Goal: Task Accomplishment & Management: Manage account settings

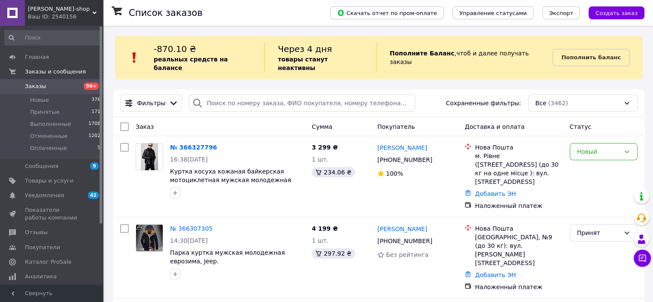
click at [153, 152] on img at bounding box center [150, 156] width 18 height 27
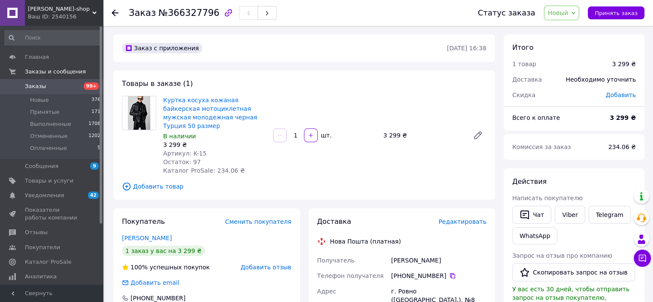
click at [29, 89] on span "Заказы" at bounding box center [35, 86] width 21 height 8
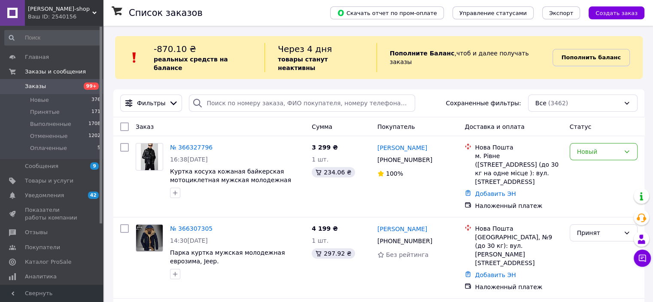
click at [589, 54] on b "Пополнить баланс" at bounding box center [590, 57] width 59 height 6
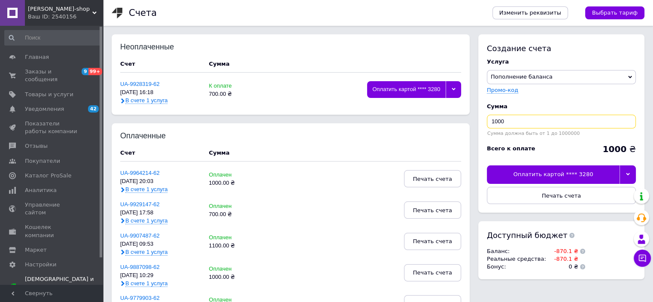
drag, startPoint x: 515, startPoint y: 121, endPoint x: 460, endPoint y: 125, distance: 55.1
type input "600"
click at [565, 172] on div "Оплатить картой **** 3280" at bounding box center [553, 174] width 133 height 18
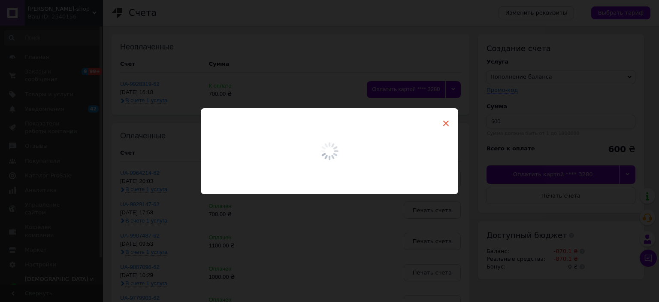
click at [444, 123] on span "×" at bounding box center [446, 123] width 8 height 15
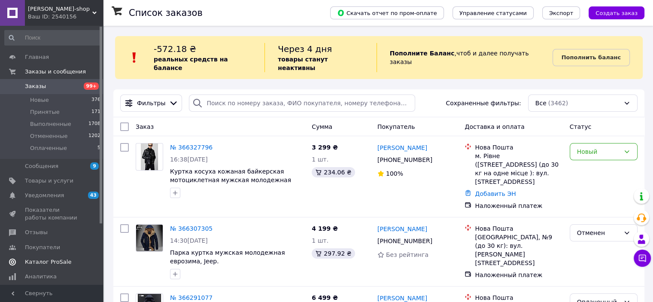
click at [49, 259] on span "Каталог ProSale" at bounding box center [48, 262] width 46 height 8
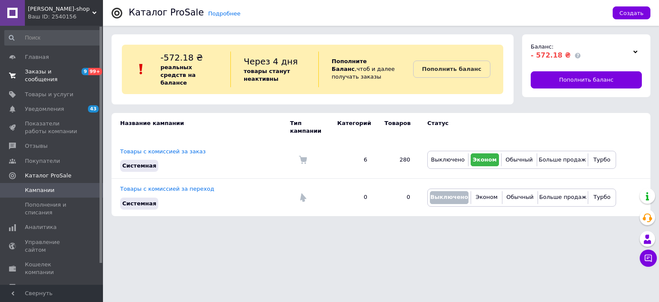
click at [58, 71] on span "Заказы и сообщения" at bounding box center [52, 75] width 54 height 15
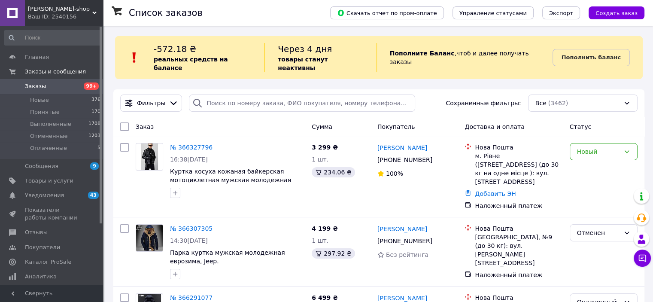
click at [34, 258] on span "Каталог ProSale" at bounding box center [48, 262] width 46 height 8
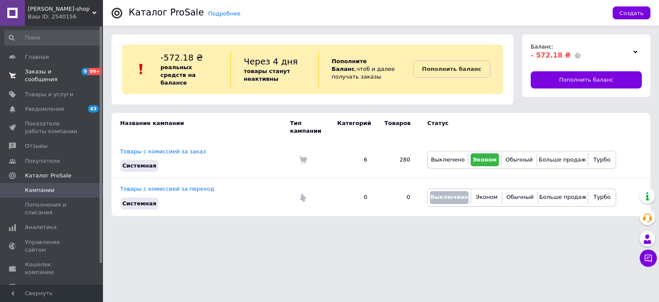
click at [22, 68] on span at bounding box center [12, 75] width 25 height 15
